Goal: Task Accomplishment & Management: Manage account settings

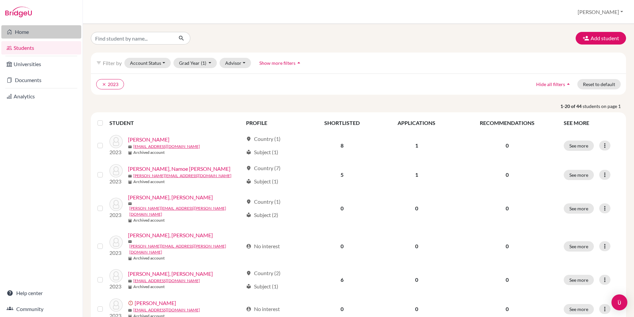
click at [25, 33] on link "Home" at bounding box center [41, 31] width 80 height 13
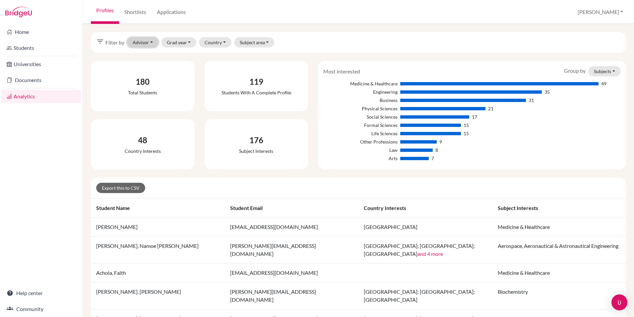
click at [147, 41] on button "Advisor" at bounding box center [143, 42] width 32 height 10
click at [327, 36] on div "filter_list Filter by Advisor Adsan, Mehmet (Archived) Asdan, Mehmet (Archived)…" at bounding box center [359, 42] width 536 height 21
click at [626, 12] on button "[PERSON_NAME]" at bounding box center [600, 12] width 51 height 13
click at [592, 24] on link "Profile" at bounding box center [579, 27] width 52 height 11
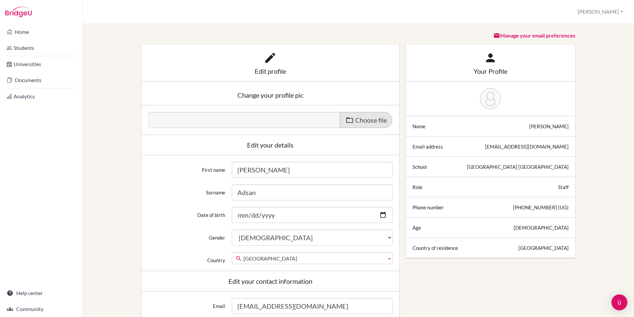
click at [366, 119] on span "Choose file" at bounding box center [371, 120] width 32 height 8
click at [250, 119] on input "Choose file" at bounding box center [199, 116] width 102 height 8
type input "C:\fakepath\Adsan2.jpg"
type input "Adsan2.jpg"
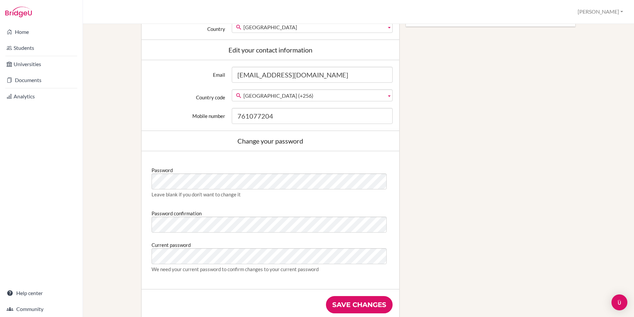
scroll to position [265, 0]
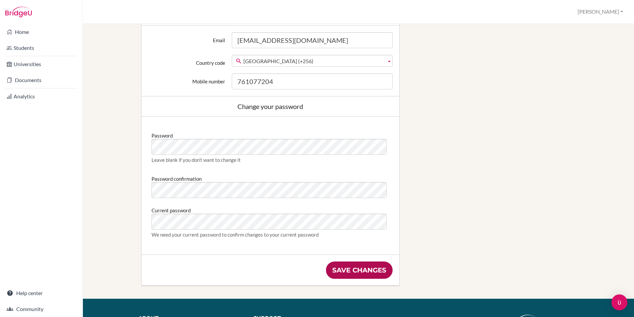
click at [350, 269] on input "Save changes" at bounding box center [359, 269] width 67 height 17
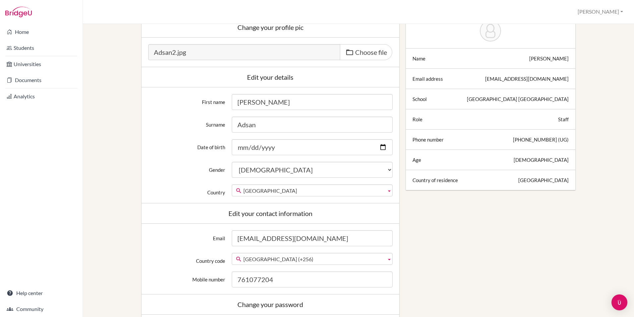
scroll to position [0, 0]
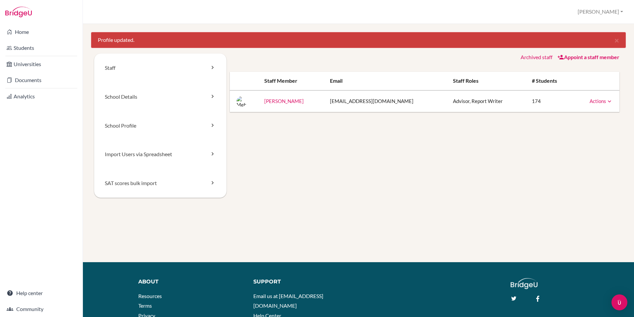
click at [607, 102] on icon at bounding box center [610, 101] width 7 height 7
click at [446, 194] on div "Staff School Details School Profile Import Users via Spreadsheet SAT scores bul…" at bounding box center [358, 133] width 529 height 160
click at [571, 57] on link "Appoint a staff member" at bounding box center [589, 57] width 62 height 6
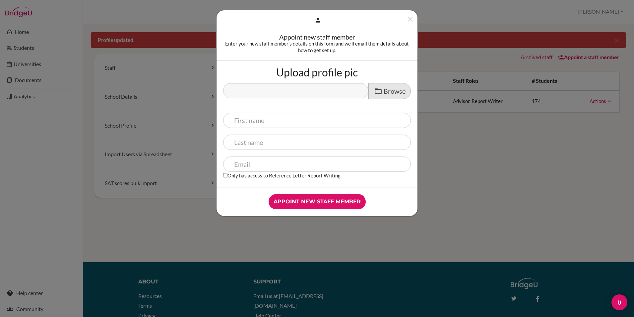
click at [390, 90] on span "Browse" at bounding box center [395, 91] width 22 height 8
click at [325, 90] on input "Upload profile pic" at bounding box center [274, 87] width 102 height 8
click at [392, 90] on span "Browse" at bounding box center [395, 91] width 22 height 8
click at [325, 90] on input "Upload profile pic" at bounding box center [274, 87] width 102 height 8
type input "C:\fakepath\Kasozi Yassin.jpg"
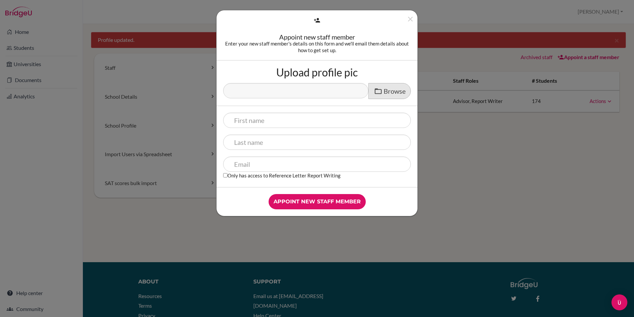
type input "Kasozi Yassin.jpg"
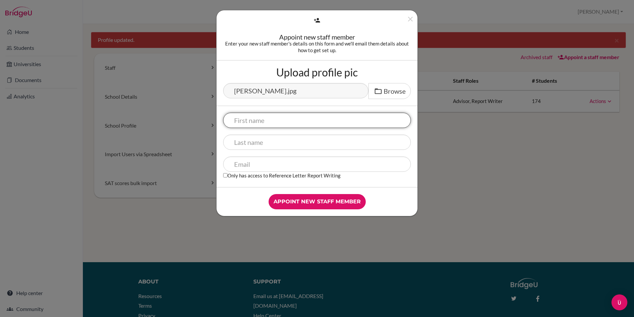
click at [263, 123] on input "text" at bounding box center [317, 119] width 188 height 15
type input "Yassin"
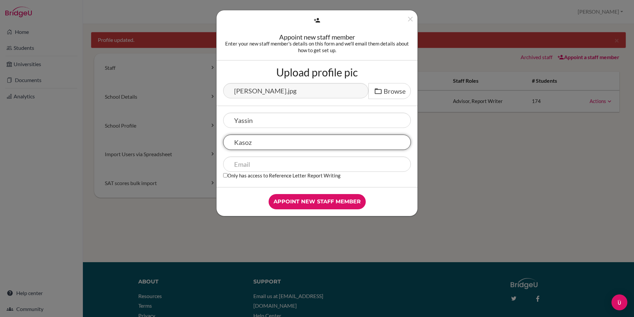
type input "Kasozi"
type input "y.kasozi@gisu.ac.ug"
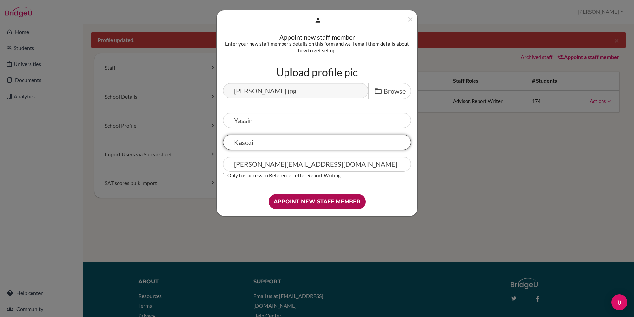
type input "Kasozi"
click at [320, 200] on input "Appoint new staff member" at bounding box center [317, 201] width 97 height 15
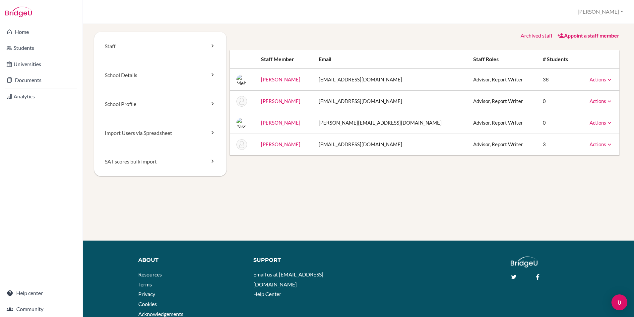
click at [607, 145] on icon at bounding box center [610, 144] width 7 height 7
click at [607, 122] on icon at bounding box center [610, 122] width 7 height 7
click at [607, 99] on icon at bounding box center [610, 101] width 7 height 7
click at [607, 79] on icon at bounding box center [610, 79] width 7 height 7
click at [607, 120] on icon at bounding box center [610, 122] width 7 height 7
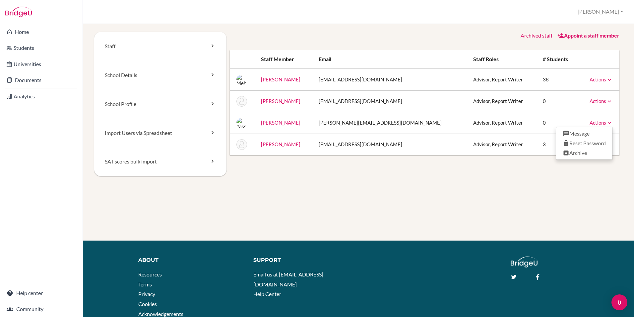
click at [380, 214] on div "Staff School Details School Profile Import Users via Spreadsheet SAT scores bul…" at bounding box center [359, 136] width 536 height 208
click at [155, 133] on link "Import Users via Spreadsheet" at bounding box center [160, 132] width 132 height 29
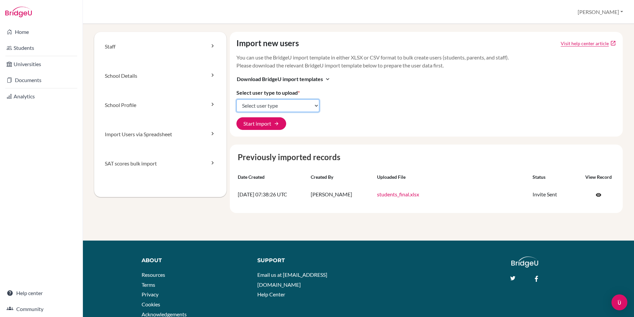
click at [263, 105] on select "Select user type Students Students and parents Parents Advisors Report writers" at bounding box center [278, 105] width 83 height 13
click at [259, 124] on button "Start import arrow_forward" at bounding box center [262, 123] width 50 height 13
click at [270, 76] on span "Download BridgeU import templates" at bounding box center [280, 79] width 86 height 8
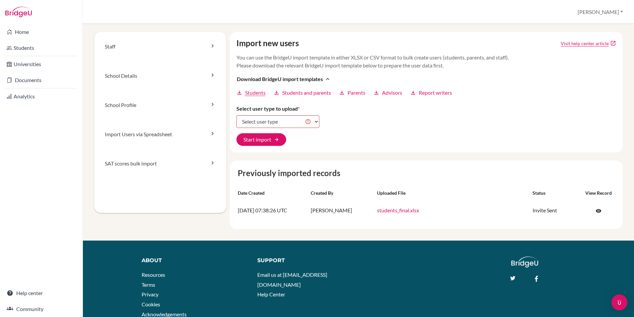
click at [258, 91] on span "Students" at bounding box center [255, 93] width 21 height 8
